Goal: Transaction & Acquisition: Purchase product/service

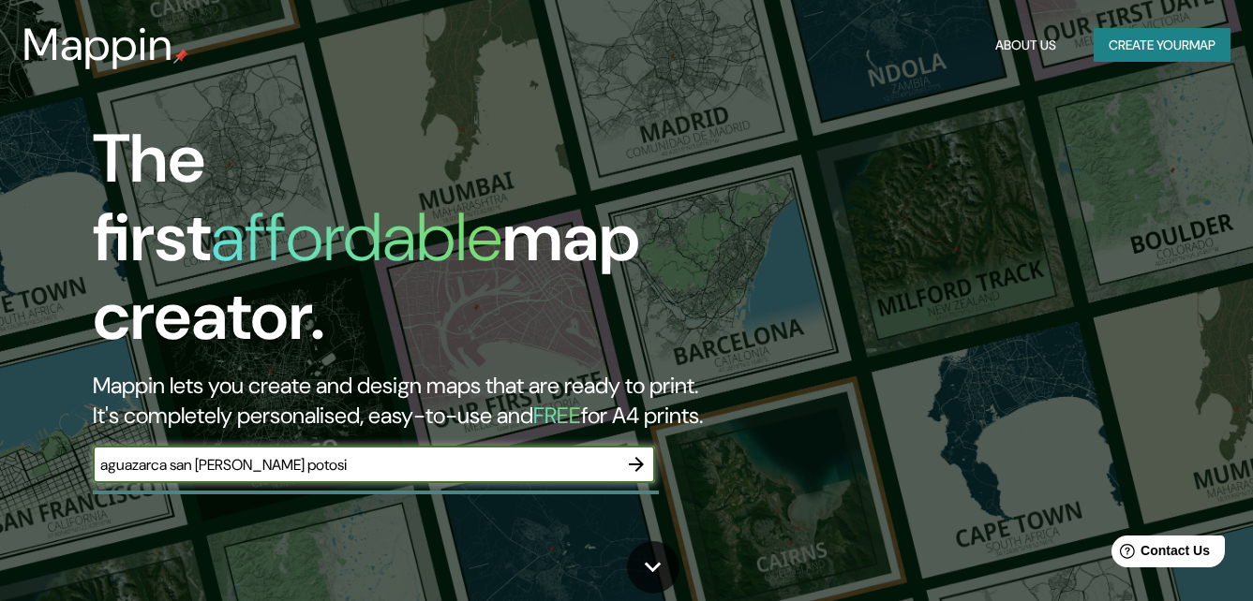
type input "aguazarca san [PERSON_NAME] potosi"
click at [631, 457] on icon "button" at bounding box center [636, 464] width 15 height 15
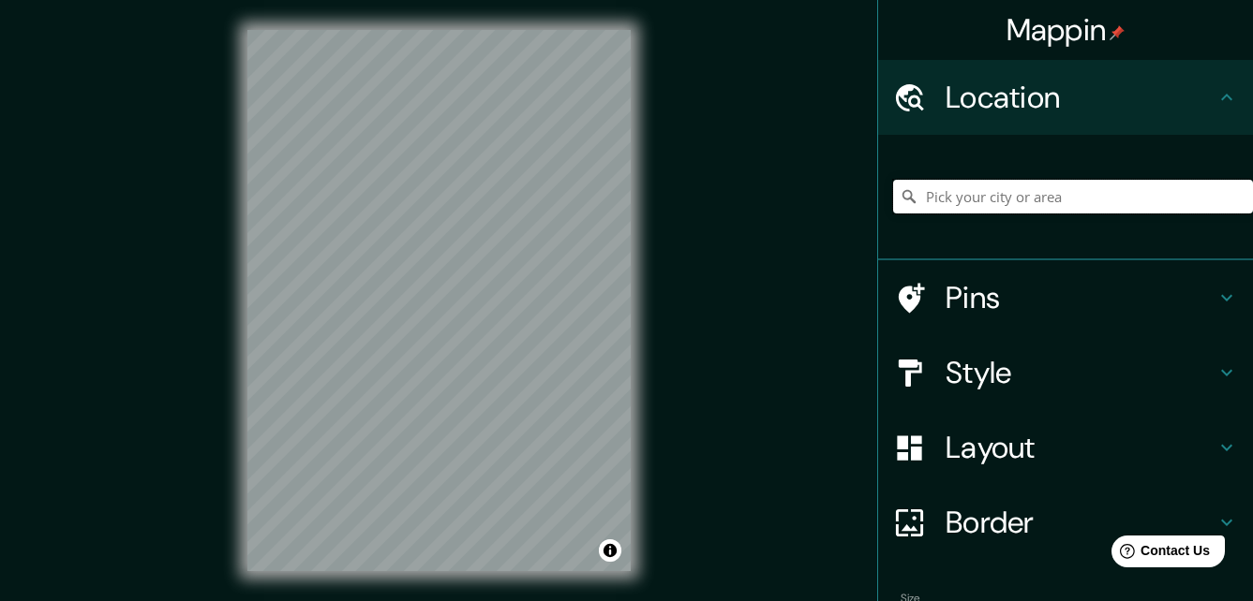
click at [966, 185] on input "Pick your city or area" at bounding box center [1073, 197] width 360 height 34
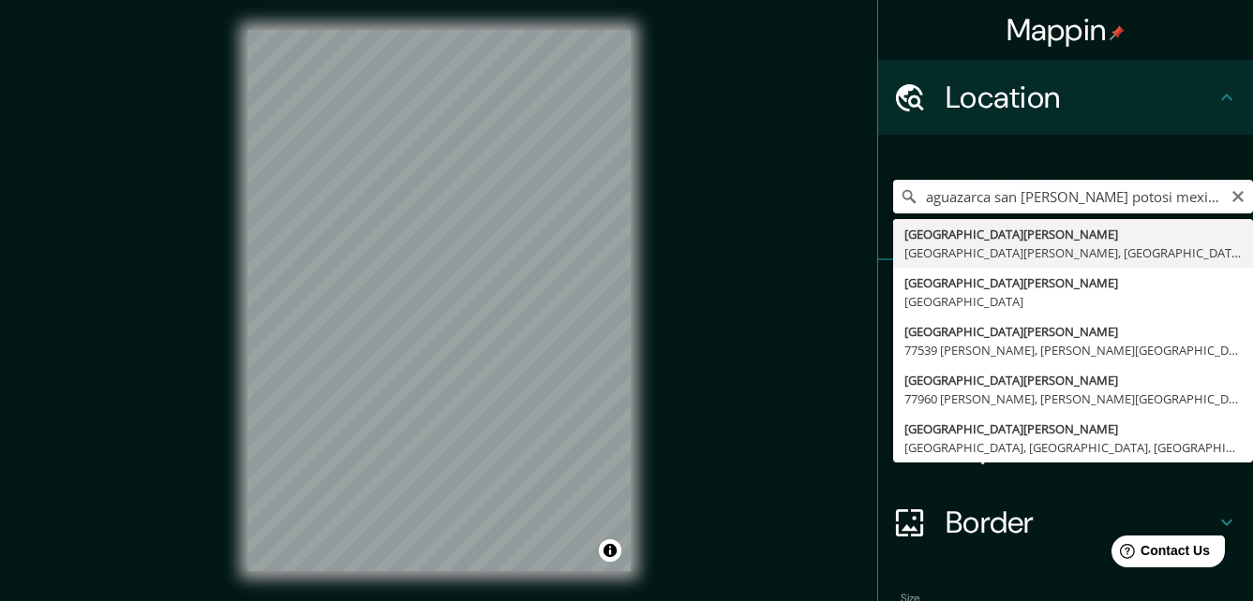
drag, startPoint x: 984, startPoint y: 199, endPoint x: 904, endPoint y: 201, distance: 79.7
click at [904, 201] on input "aguazarca san [PERSON_NAME] potosi mexico" at bounding box center [1073, 197] width 360 height 34
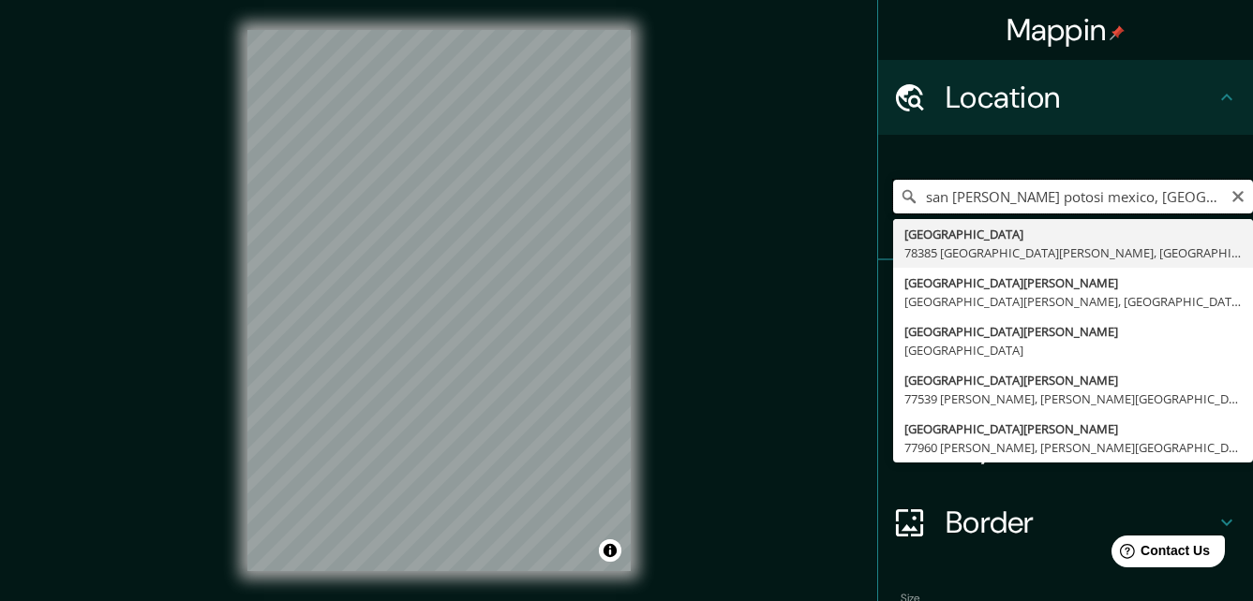
type input "san [PERSON_NAME] potosi mexico, [GEOGRAPHIC_DATA]"
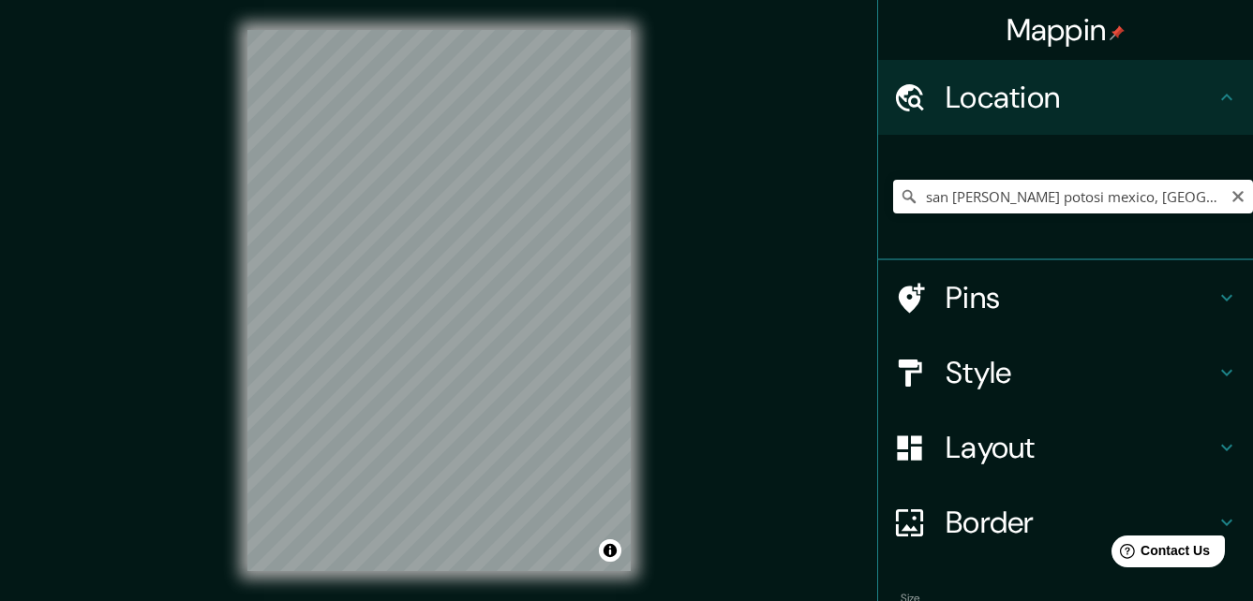
click at [1011, 162] on div "[GEOGRAPHIC_DATA][PERSON_NAME], [GEOGRAPHIC_DATA] 78385 [GEOGRAPHIC_DATA][PERSO…" at bounding box center [1073, 197] width 360 height 94
click at [721, 293] on div "Mappin Location [GEOGRAPHIC_DATA][PERSON_NAME], [GEOGRAPHIC_DATA] 78385 [GEOGRA…" at bounding box center [626, 315] width 1253 height 631
click at [676, 158] on div "Mappin Location [GEOGRAPHIC_DATA][PERSON_NAME], [GEOGRAPHIC_DATA] 78385 [GEOGRA…" at bounding box center [626, 315] width 1253 height 631
